Goal: Check status: Check status

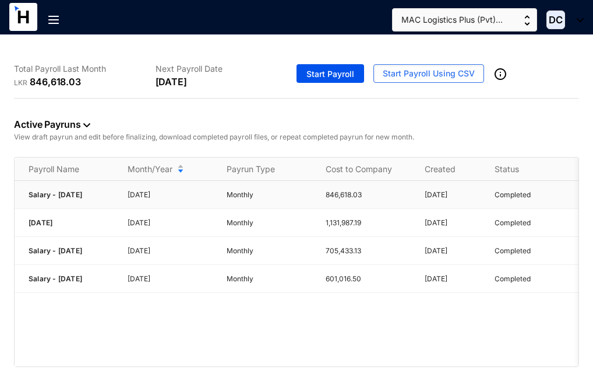
click at [146, 196] on p "[DATE]" at bounding box center [170, 195] width 85 height 12
click at [30, 190] on span "Salary - [DATE]" at bounding box center [56, 194] width 54 height 9
click at [79, 196] on span "Salary - [DATE]" at bounding box center [56, 194] width 54 height 9
click at [337, 194] on p "846,618.03" at bounding box center [368, 195] width 85 height 12
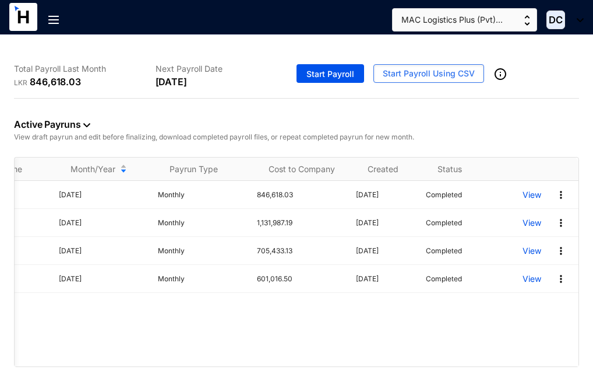
scroll to position [0, 69]
click at [560, 194] on img at bounding box center [562, 195] width 12 height 12
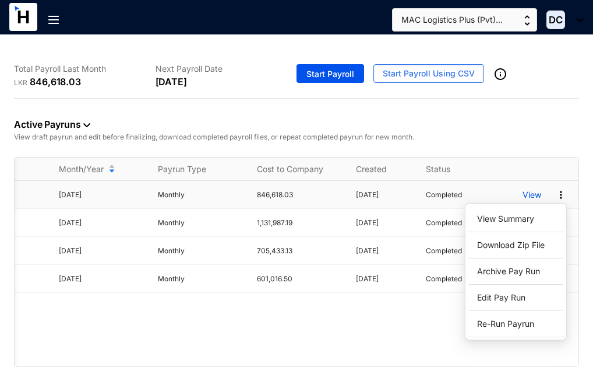
click at [495, 185] on td "Completed" at bounding box center [460, 195] width 97 height 28
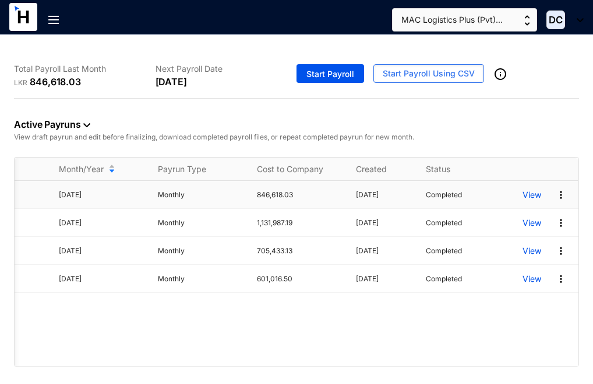
click at [531, 193] on p "View" at bounding box center [532, 195] width 19 height 12
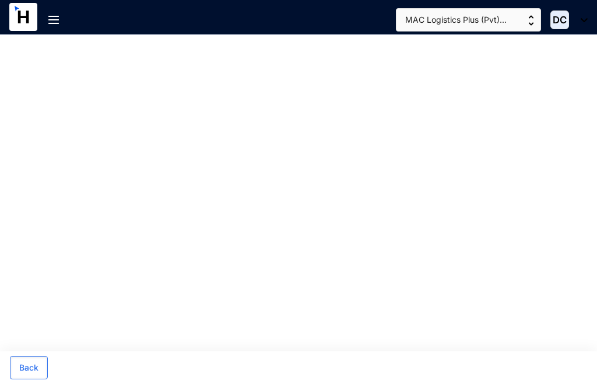
click at [531, 194] on main "Back" at bounding box center [298, 209] width 597 height 349
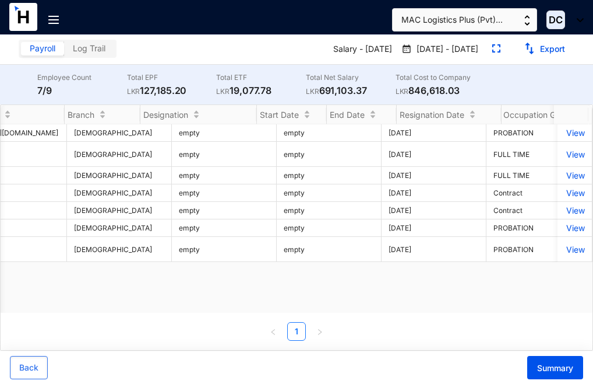
scroll to position [0, 2548]
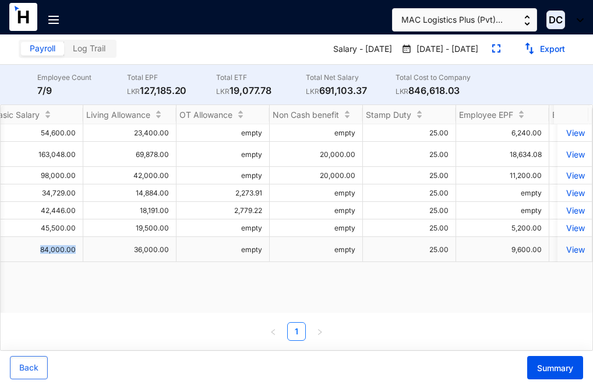
drag, startPoint x: 75, startPoint y: 303, endPoint x: 28, endPoint y: 303, distance: 47.2
click at [28, 262] on td "84,000.00" at bounding box center [36, 249] width 93 height 25
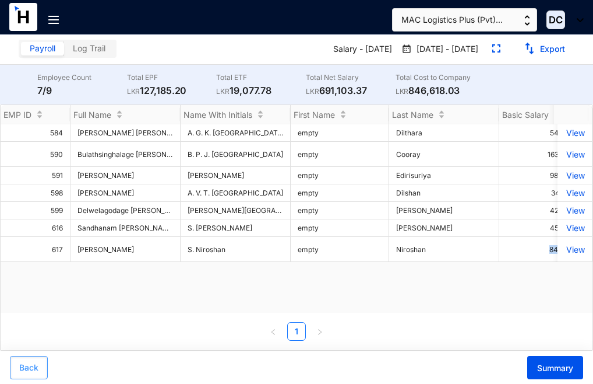
click at [30, 366] on span "Back" at bounding box center [28, 367] width 19 height 12
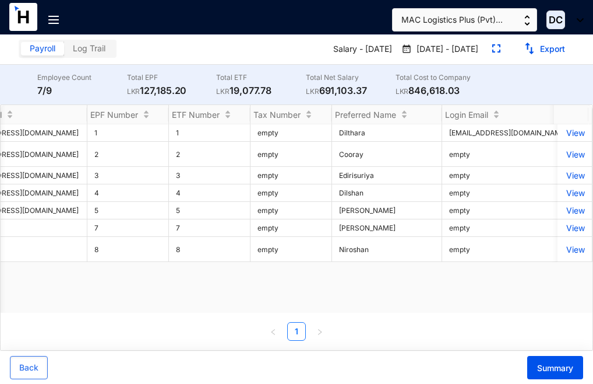
scroll to position [0, 1529]
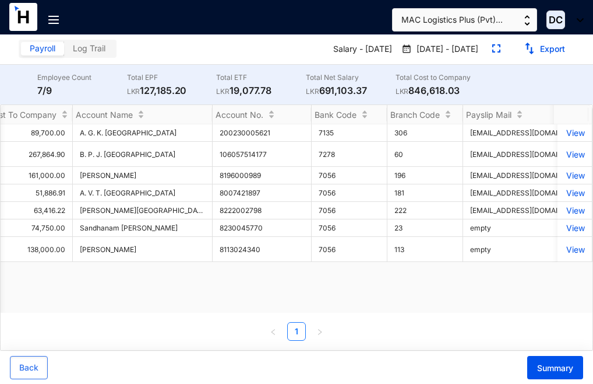
click at [344, 321] on div "EMP ID Full Name Name With Initials First Name Last Name Basic Salary Living Al…" at bounding box center [297, 223] width 592 height 236
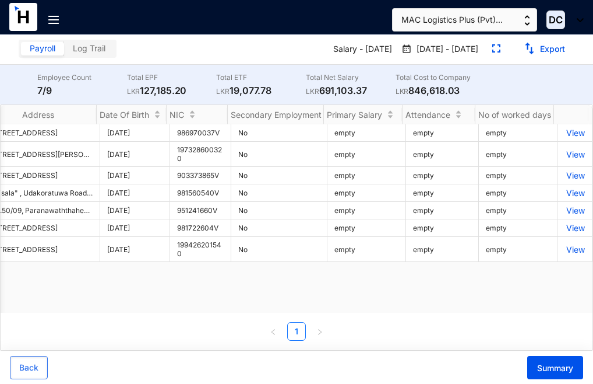
scroll to position [0, 3726]
click at [25, 368] on span "Back" at bounding box center [28, 367] width 19 height 12
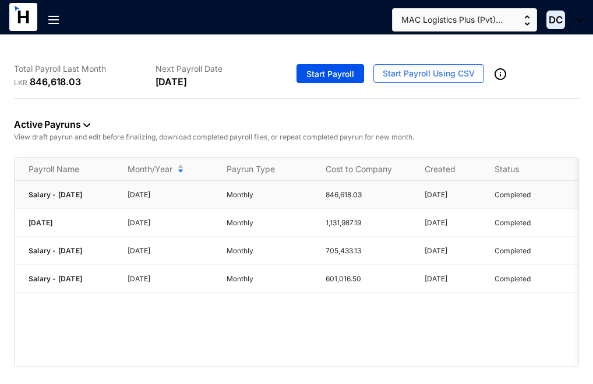
click at [132, 194] on p "[DATE]" at bounding box center [170, 195] width 85 height 12
